Goal: Task Accomplishment & Management: Use online tool/utility

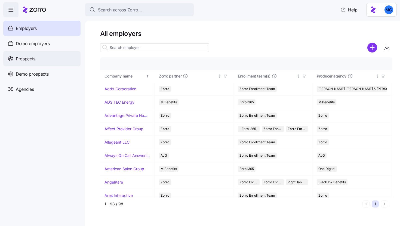
click at [54, 65] on div "Prospects" at bounding box center [41, 58] width 77 height 15
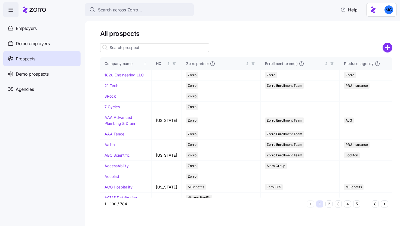
click at [195, 48] on input at bounding box center [154, 47] width 109 height 9
type input "scha"
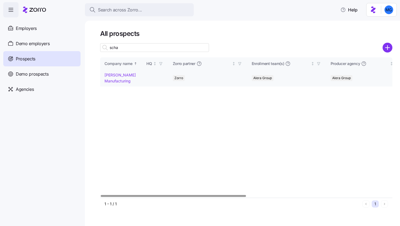
click at [123, 83] on link "[PERSON_NAME] Manufacturing" at bounding box center [120, 78] width 31 height 11
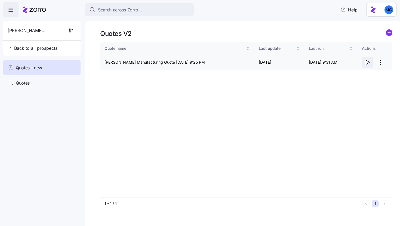
click at [369, 62] on icon "button" at bounding box center [367, 62] width 7 height 7
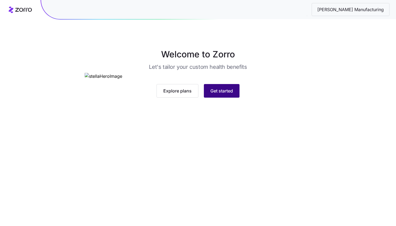
click at [226, 94] on span "Get started" at bounding box center [222, 91] width 23 height 7
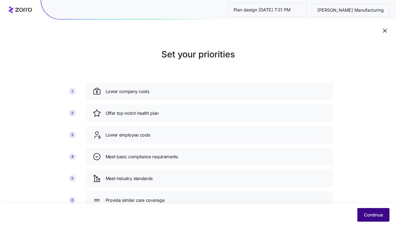
click at [375, 217] on span "Continue" at bounding box center [373, 215] width 19 height 7
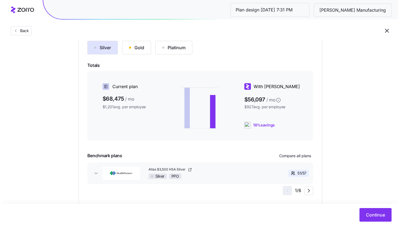
scroll to position [81, 0]
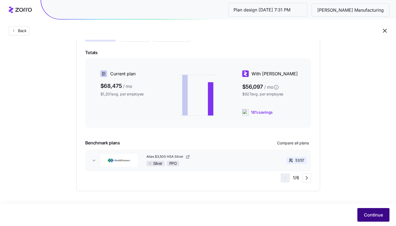
click at [369, 213] on span "Continue" at bounding box center [373, 215] width 19 height 7
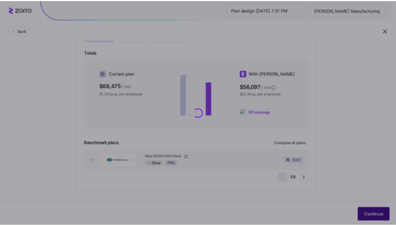
scroll to position [0, 0]
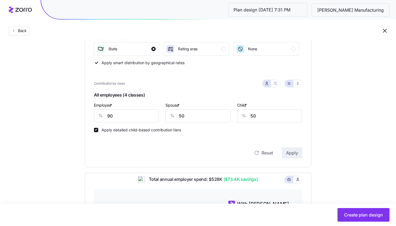
scroll to position [95, 0]
click at [140, 118] on input "90" at bounding box center [126, 116] width 65 height 13
type input "92"
click at [289, 151] on span "Apply" at bounding box center [292, 153] width 12 height 7
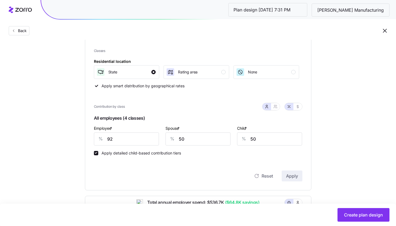
scroll to position [55, 0]
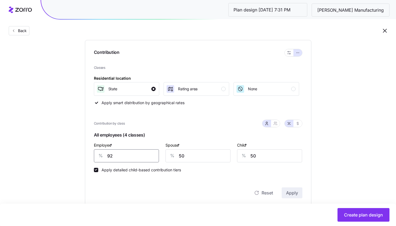
click at [117, 153] on input "92" at bounding box center [126, 156] width 65 height 13
type input "93"
click at [296, 194] on span "Apply" at bounding box center [292, 193] width 12 height 7
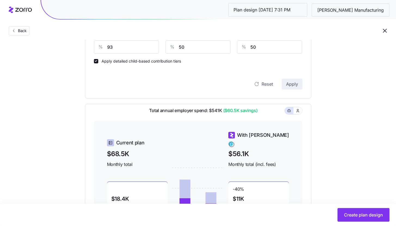
scroll to position [165, 0]
click at [114, 45] on input "93" at bounding box center [126, 46] width 65 height 13
type input "94"
click at [290, 83] on span "Apply" at bounding box center [292, 84] width 12 height 7
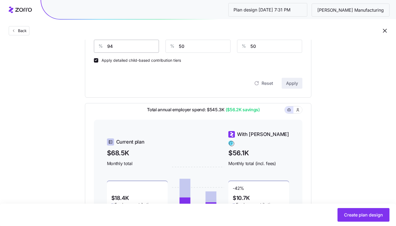
scroll to position [95, 0]
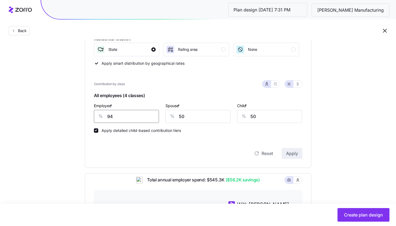
drag, startPoint x: 109, startPoint y: 117, endPoint x: 124, endPoint y: 118, distance: 15.0
click at [124, 118] on input "94" at bounding box center [126, 116] width 65 height 13
type input "90"
click at [294, 153] on span "Apply" at bounding box center [292, 153] width 12 height 7
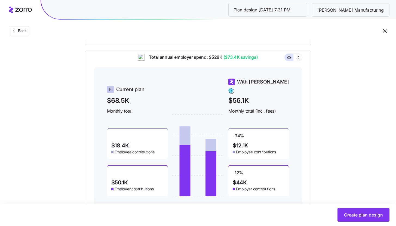
scroll to position [218, 0]
click at [362, 212] on span "Create plan design" at bounding box center [363, 215] width 39 height 7
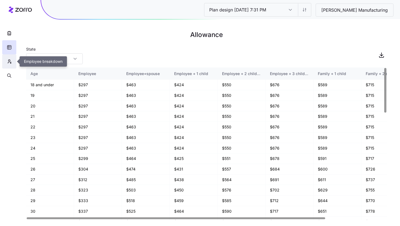
click at [10, 65] on button "button" at bounding box center [9, 61] width 14 height 14
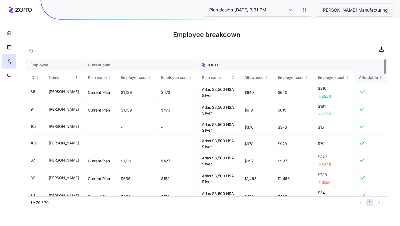
click at [382, 78] on icon "Not sorted" at bounding box center [380, 78] width 1 height 1
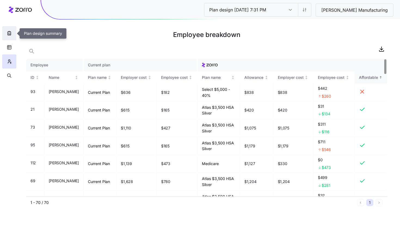
click at [7, 36] on button "button" at bounding box center [9, 33] width 14 height 14
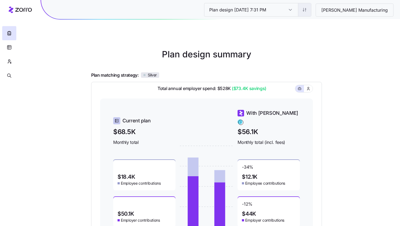
click at [318, 15] on html "Plan design [DATE] 7:31 PM Plan design [DATE] 7:31 PM [PERSON_NAME] Manufacturi…" at bounding box center [200, 149] width 400 height 299
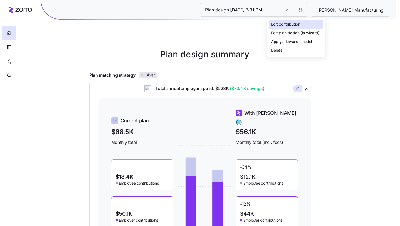
click at [303, 28] on div "Edit contribution" at bounding box center [296, 24] width 54 height 9
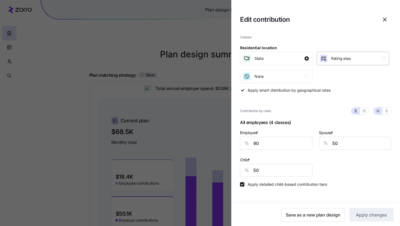
click at [343, 56] on span "Rating area" at bounding box center [341, 58] width 20 height 5
click at [371, 215] on span "Apply changes" at bounding box center [371, 215] width 31 height 7
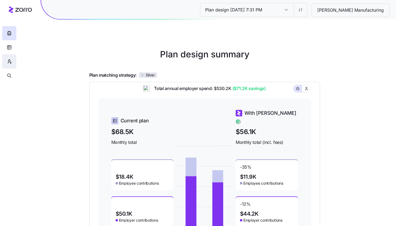
click at [10, 59] on icon "button" at bounding box center [9, 61] width 5 height 5
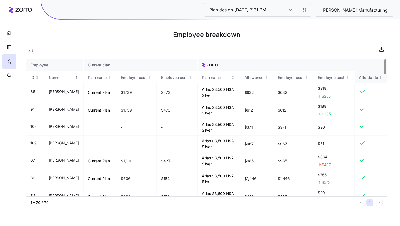
click at [382, 80] on div "Affordable" at bounding box center [371, 78] width 24 height 6
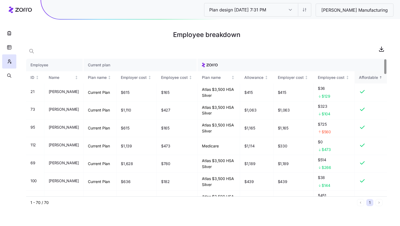
click at [382, 79] on icon "Sorted ascending" at bounding box center [381, 78] width 4 height 4
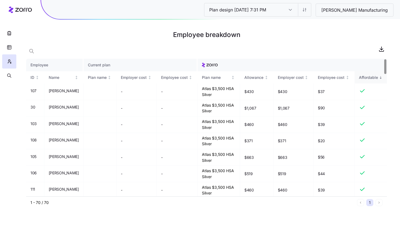
click at [382, 79] on icon "Sorted descending" at bounding box center [381, 78] width 4 height 4
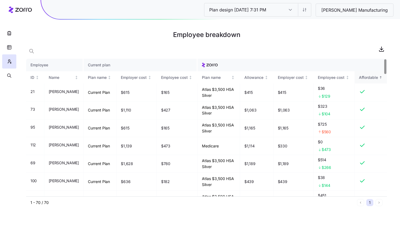
click at [382, 79] on icon "Sorted ascending" at bounding box center [381, 78] width 4 height 4
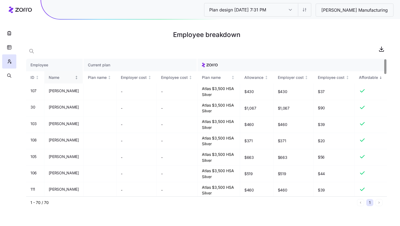
click at [74, 78] on div "Name" at bounding box center [61, 78] width 25 height 6
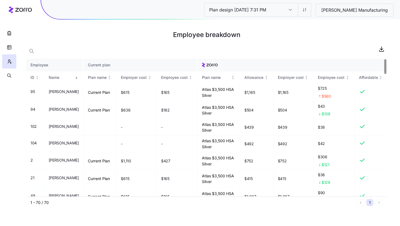
click at [43, 42] on div "Employee breakdown" at bounding box center [206, 35] width 361 height 15
click at [40, 50] on div at bounding box center [206, 49] width 361 height 11
click at [35, 50] on span "button" at bounding box center [31, 51] width 10 height 10
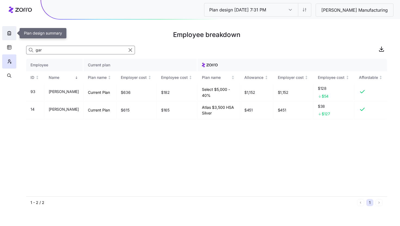
type input "gar"
click at [10, 33] on icon "button" at bounding box center [9, 33] width 5 height 5
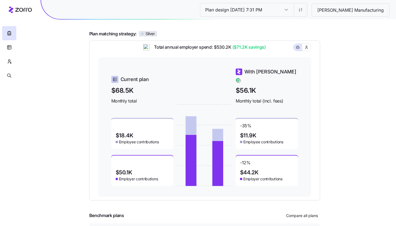
scroll to position [27, 0]
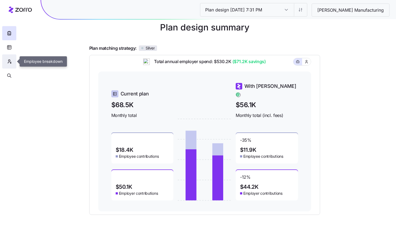
click at [7, 62] on icon "button" at bounding box center [9, 61] width 5 height 5
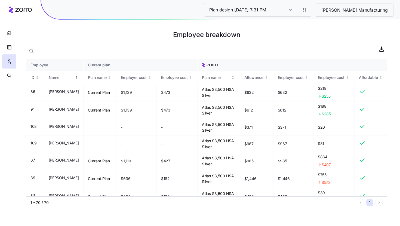
click at [53, 49] on div at bounding box center [206, 49] width 361 height 11
click at [34, 53] on span "button" at bounding box center [31, 51] width 10 height 10
type input "c"
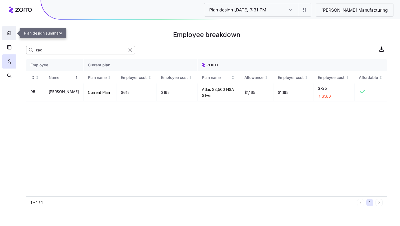
type input "zac"
click at [9, 33] on icon "button" at bounding box center [9, 33] width 5 height 5
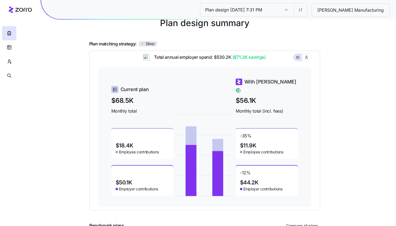
scroll to position [72, 0]
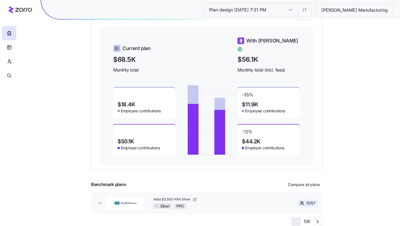
click at [316, 10] on html "Plan design [DATE] 7:31 PM Plan design [DATE] 7:31 PM [PERSON_NAME] Manufacturi…" at bounding box center [200, 77] width 400 height 299
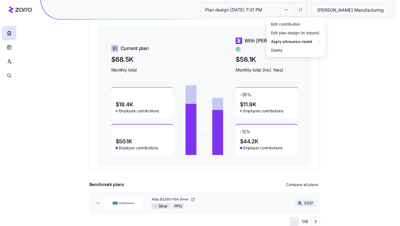
click at [345, 51] on html "Plan design [DATE] 7:31 PM Plan design [DATE] 7:31 PM [PERSON_NAME] Manufacturi…" at bounding box center [200, 77] width 400 height 299
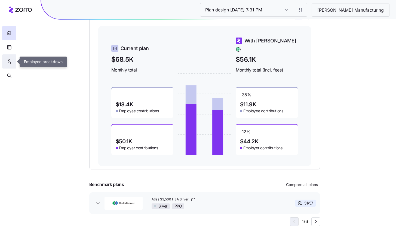
click at [11, 67] on button "button" at bounding box center [9, 61] width 14 height 14
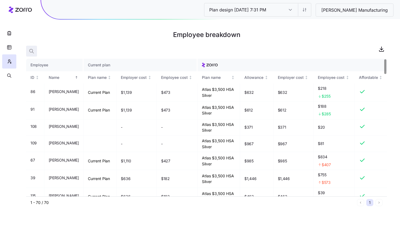
click at [33, 49] on icon "button" at bounding box center [31, 50] width 5 height 5
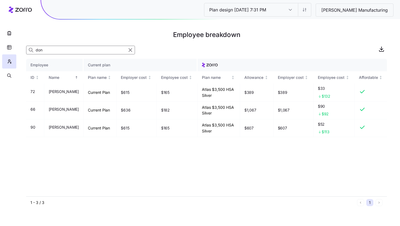
click at [43, 48] on input "don" at bounding box center [80, 50] width 109 height 9
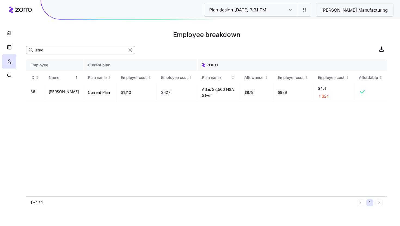
click at [42, 48] on input "stac" at bounding box center [80, 50] width 109 height 9
click at [54, 53] on input "[PERSON_NAME]" at bounding box center [80, 50] width 109 height 9
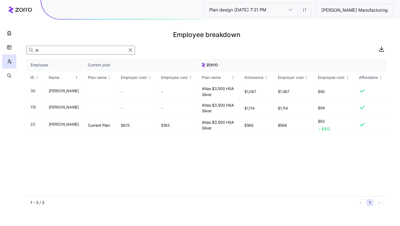
type input "j"
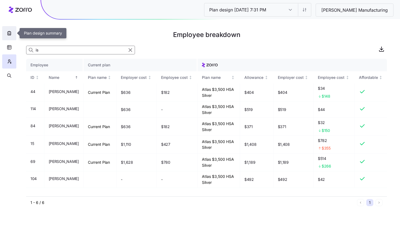
type input "is"
click at [10, 37] on button "button" at bounding box center [9, 33] width 14 height 14
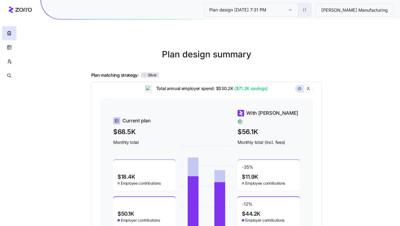
click at [319, 14] on html "Plan design [DATE] 7:31 PM Plan design [DATE] 7:31 PM [PERSON_NAME] Manufacturi…" at bounding box center [200, 149] width 400 height 299
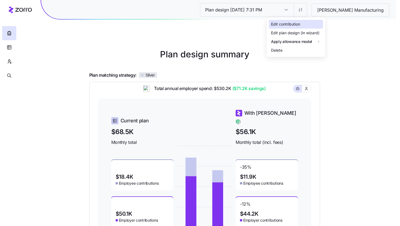
click at [303, 27] on div "Edit contribution" at bounding box center [296, 24] width 54 height 9
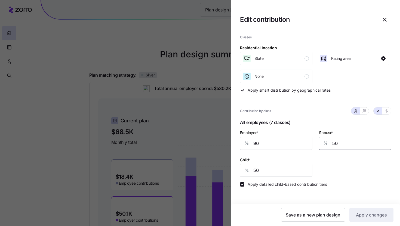
click at [340, 142] on input "50" at bounding box center [355, 143] width 72 height 13
type input "60"
click at [299, 169] on input "50" at bounding box center [276, 170] width 72 height 13
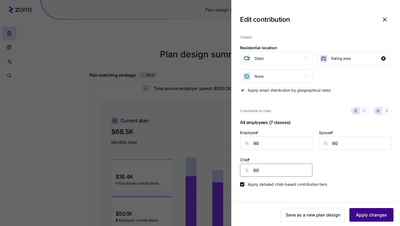
type input "60"
click at [385, 219] on button "Apply changes" at bounding box center [372, 215] width 44 height 14
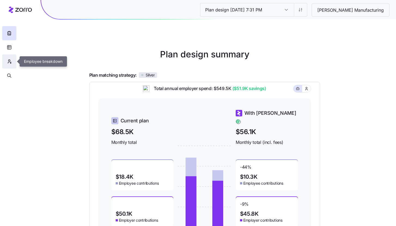
click at [9, 62] on icon "button" at bounding box center [9, 61] width 5 height 5
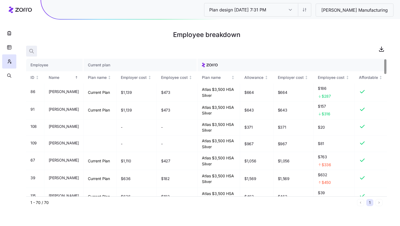
click at [36, 51] on main "Employee breakdown Employee Current plan ID Name Plan name Employer cost Employ…" at bounding box center [200, 113] width 400 height 226
click at [34, 50] on icon "button" at bounding box center [31, 50] width 5 height 5
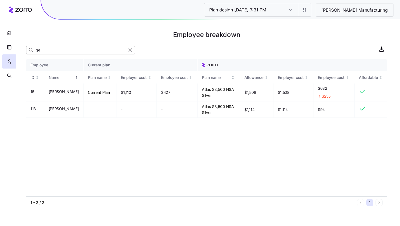
type input "g"
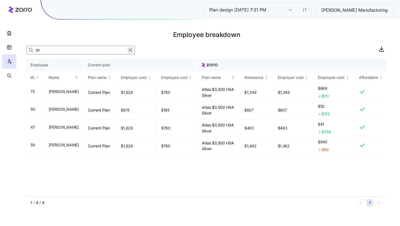
type input "sh"
click at [130, 48] on icon "button" at bounding box center [130, 50] width 6 height 7
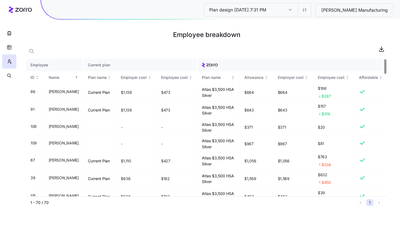
click at [39, 52] on div at bounding box center [206, 49] width 361 height 11
click at [35, 52] on span "button" at bounding box center [31, 51] width 10 height 10
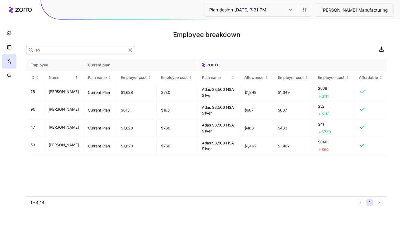
click at [47, 47] on input "sh" at bounding box center [80, 50] width 109 height 9
type input "sh"
click at [129, 50] on icon "button" at bounding box center [130, 50] width 6 height 7
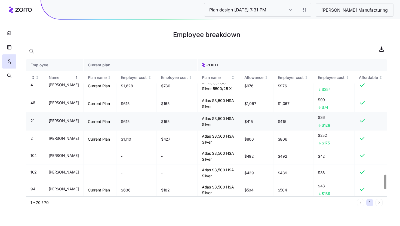
scroll to position [1105, 0]
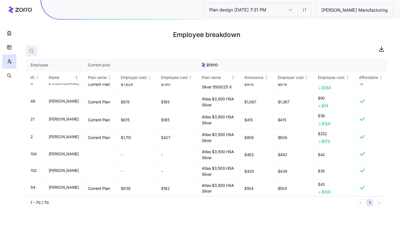
click at [31, 51] on icon "button" at bounding box center [31, 50] width 5 height 5
click at [57, 51] on input at bounding box center [80, 50] width 109 height 9
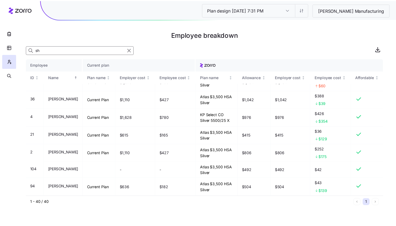
scroll to position [0, 0]
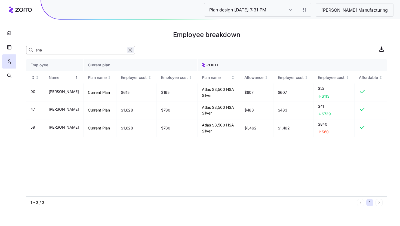
type input "sha"
click at [129, 50] on icon "button" at bounding box center [130, 50] width 6 height 7
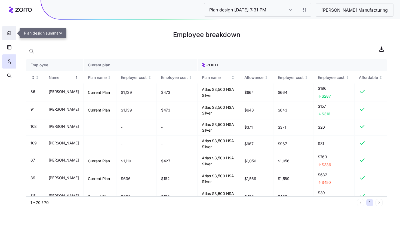
click at [10, 32] on icon "button" at bounding box center [9, 33] width 5 height 5
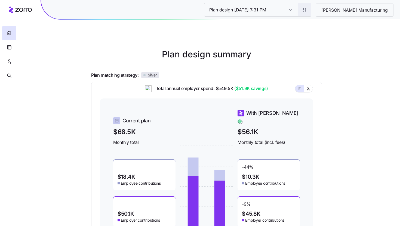
click at [321, 13] on html "Plan design [DATE] 7:31 PM Plan design [DATE] 7:31 PM [PERSON_NAME] Manufacturi…" at bounding box center [200, 149] width 400 height 299
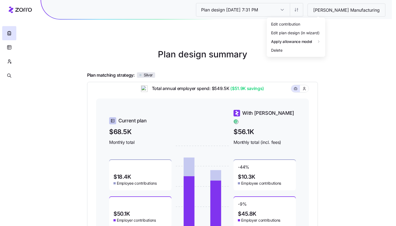
click at [318, 9] on html "Plan design [DATE] 7:31 PM Plan design [DATE] 7:31 PM [PERSON_NAME] Manufacturi…" at bounding box center [198, 149] width 396 height 299
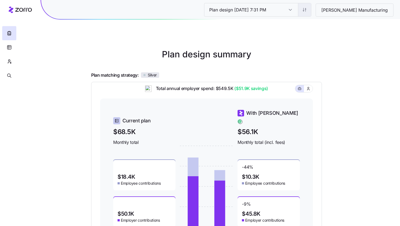
click at [319, 14] on html "Plan design [DATE] 7:31 PM Plan design [DATE] 7:31 PM [PERSON_NAME] Manufacturi…" at bounding box center [200, 149] width 400 height 299
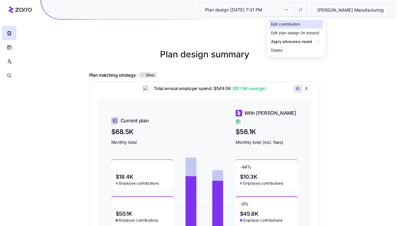
click at [293, 22] on div "Edit contribution" at bounding box center [285, 24] width 29 height 6
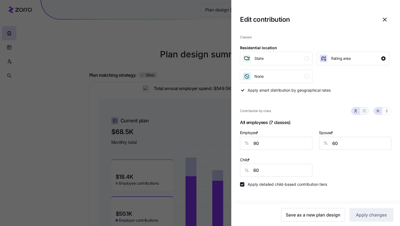
click at [366, 114] on button "button" at bounding box center [364, 111] width 9 height 7
type input "75"
type input "77"
click at [355, 112] on icon "button" at bounding box center [356, 111] width 4 height 4
type input "60"
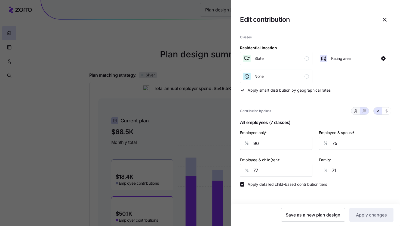
type input "60"
click at [217, 130] on div at bounding box center [200, 113] width 400 height 226
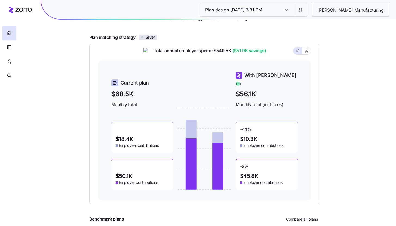
scroll to position [38, 0]
click at [8, 64] on icon "button" at bounding box center [9, 61] width 5 height 5
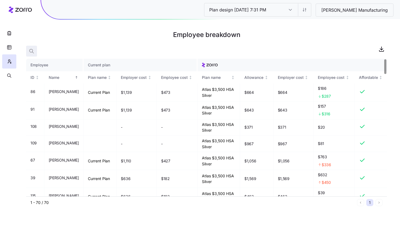
click at [35, 50] on span "button" at bounding box center [31, 51] width 10 height 10
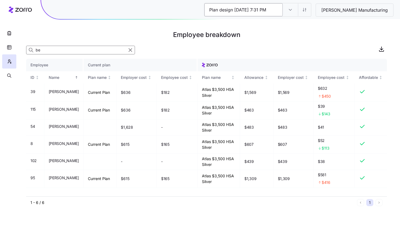
type input "be"
click at [7, 34] on icon "button" at bounding box center [9, 33] width 5 height 5
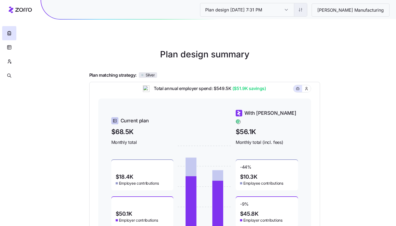
click at [318, 7] on html "Plan design [DATE] 7:31 PM Plan design [DATE] 7:31 PM [PERSON_NAME] Manufacturi…" at bounding box center [198, 149] width 396 height 299
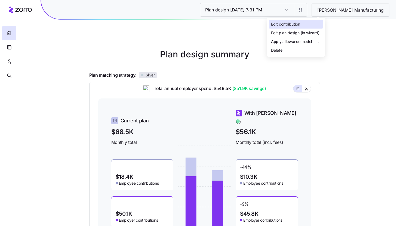
click at [302, 26] on div "Edit contribution" at bounding box center [296, 24] width 54 height 9
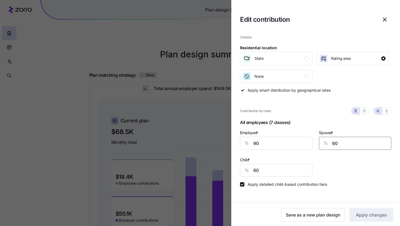
click at [336, 145] on input "60" at bounding box center [355, 143] width 72 height 13
type input "70"
click at [369, 215] on span "Apply changes" at bounding box center [371, 215] width 31 height 7
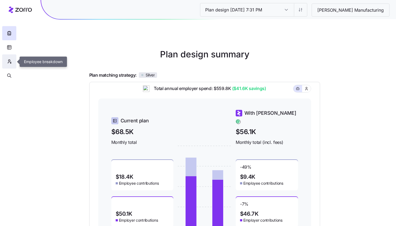
click at [8, 61] on icon "button" at bounding box center [9, 61] width 5 height 5
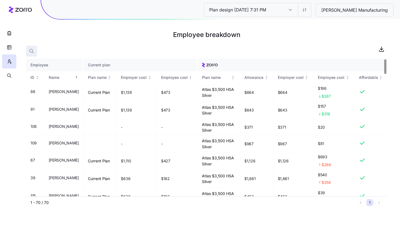
click at [27, 51] on span "button" at bounding box center [31, 51] width 10 height 10
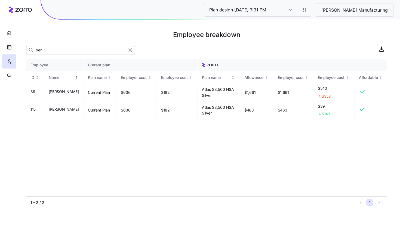
type input "ben"
